Goal: Task Accomplishment & Management: Manage account settings

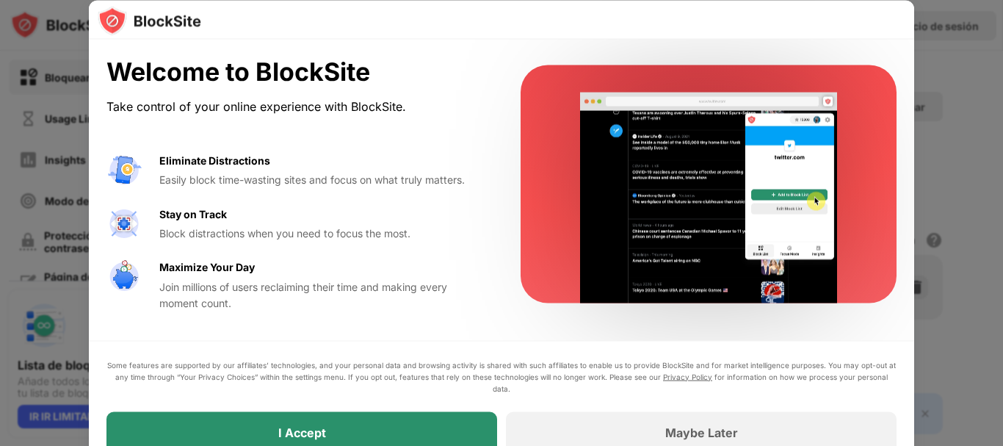
click at [411, 425] on div "I Accept" at bounding box center [301, 431] width 391 height 41
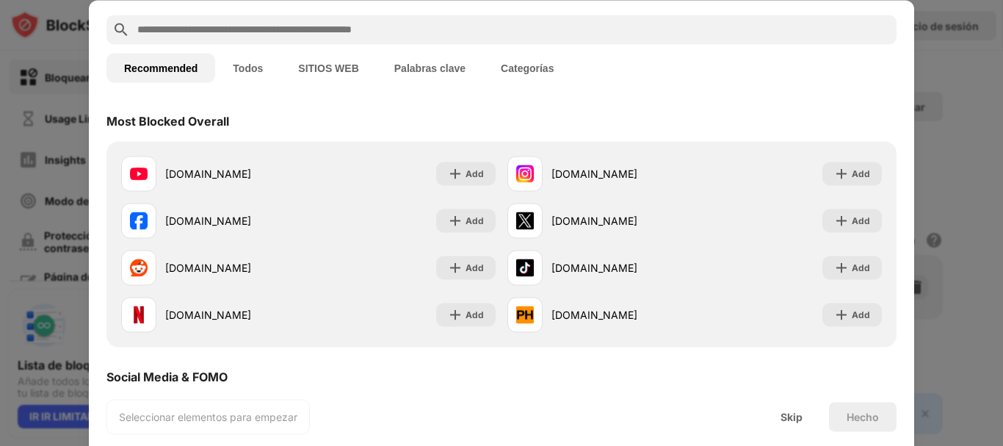
scroll to position [59, 0]
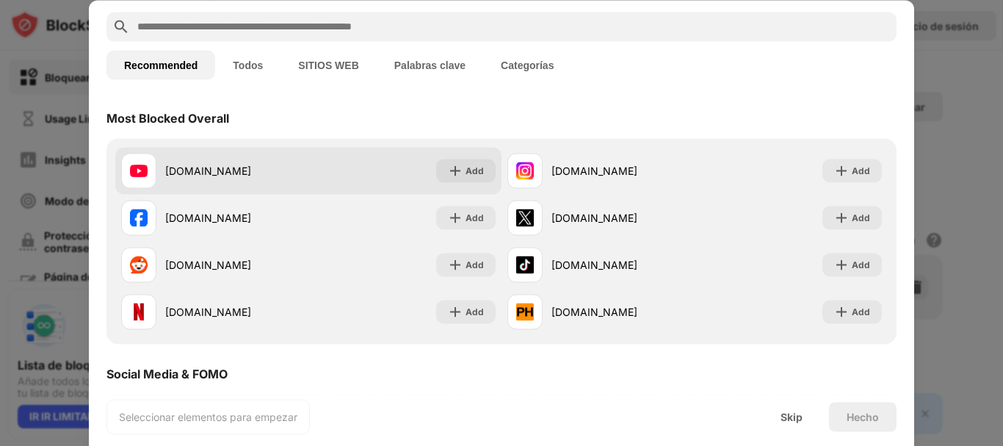
click at [466, 158] on div "[DOMAIN_NAME] Add" at bounding box center [308, 170] width 386 height 47
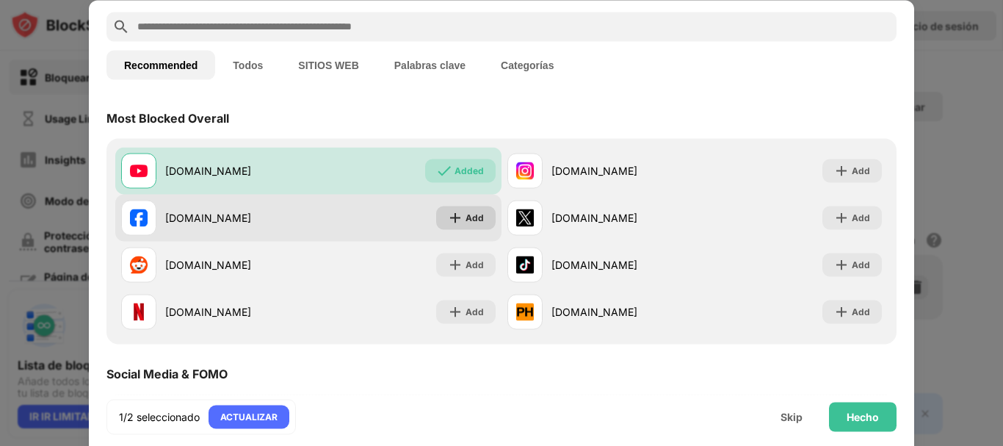
click at [469, 220] on div "Add" at bounding box center [475, 217] width 18 height 15
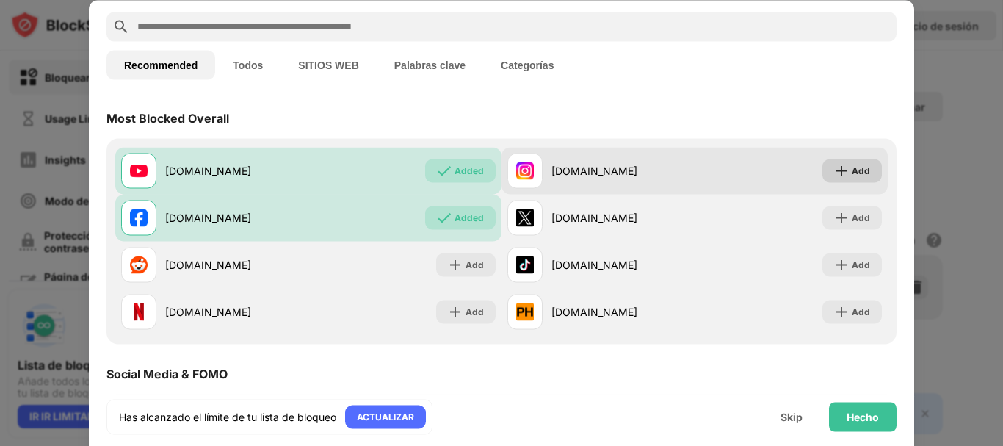
click at [852, 170] on div "Add" at bounding box center [861, 170] width 18 height 15
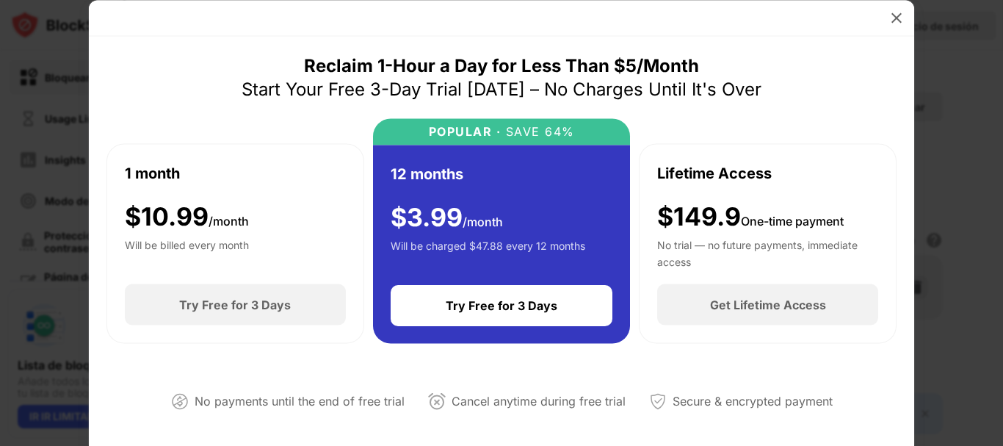
scroll to position [380, 0]
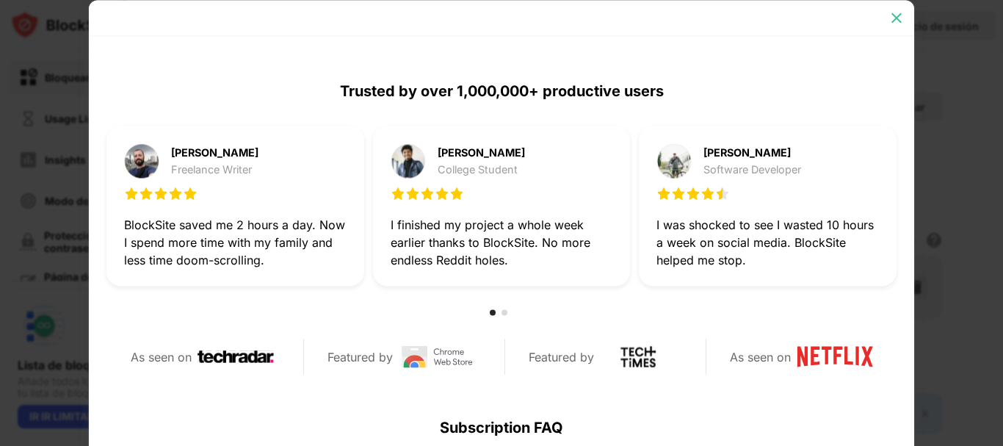
click at [899, 15] on img at bounding box center [896, 17] width 15 height 15
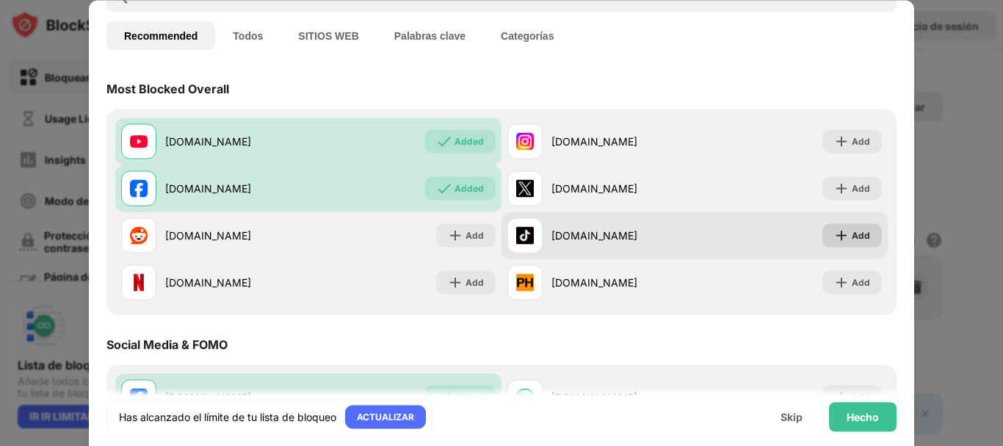
click at [855, 231] on div "Add" at bounding box center [861, 235] width 18 height 15
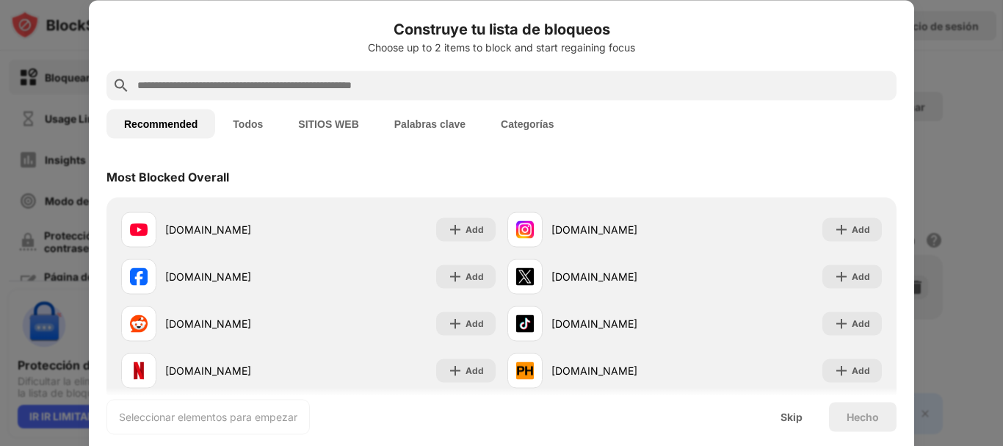
scroll to position [390, 0]
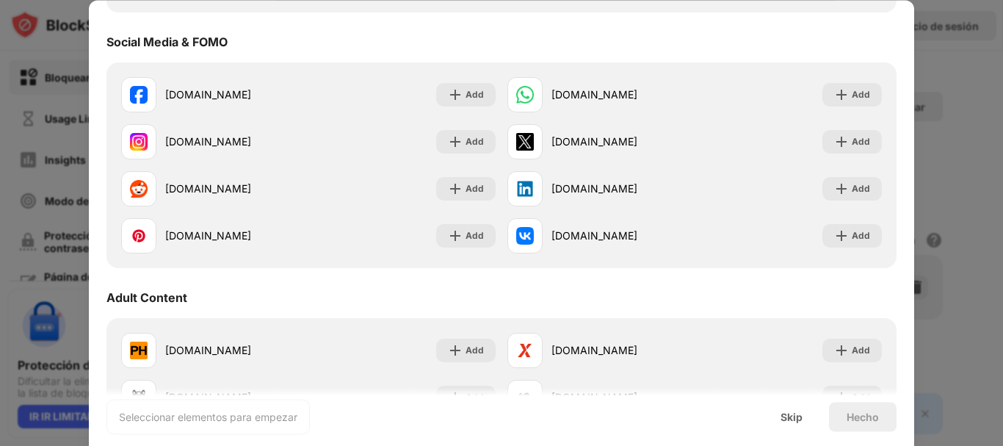
click at [947, 76] on div at bounding box center [501, 223] width 1003 height 446
